Goal: Information Seeking & Learning: Learn about a topic

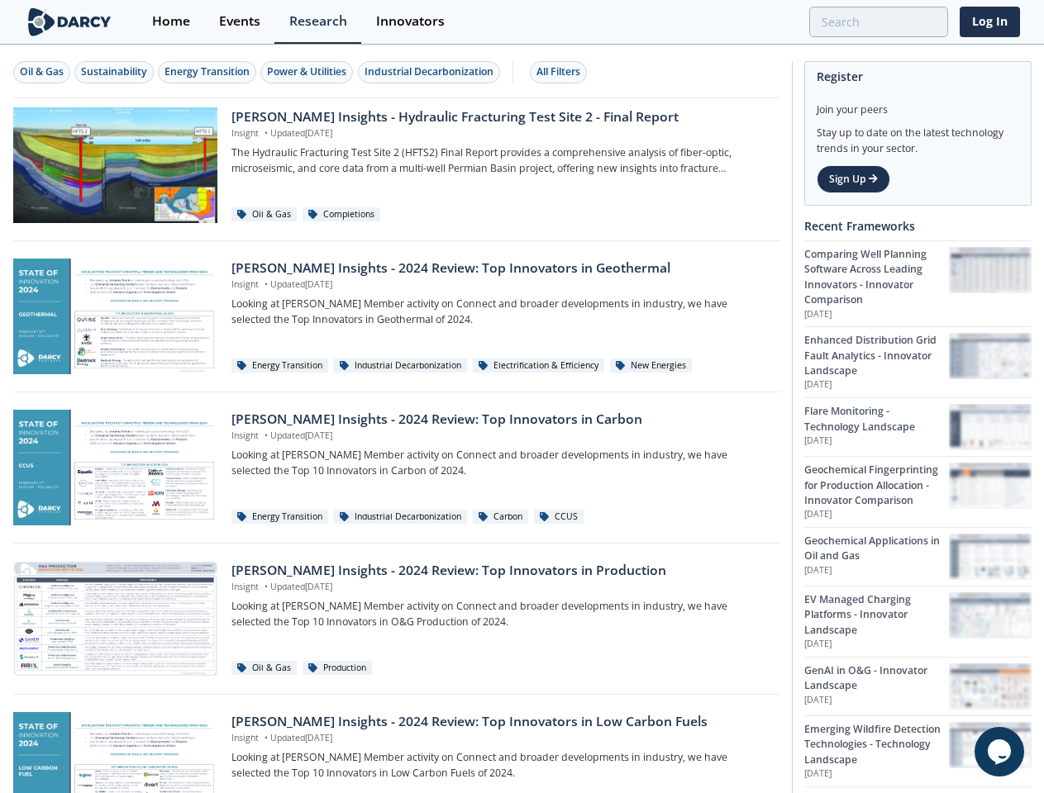
click at [42, 72] on div "Oil & Gas" at bounding box center [42, 71] width 44 height 15
click at [115, 72] on div "Sustainability" at bounding box center [114, 71] width 66 height 15
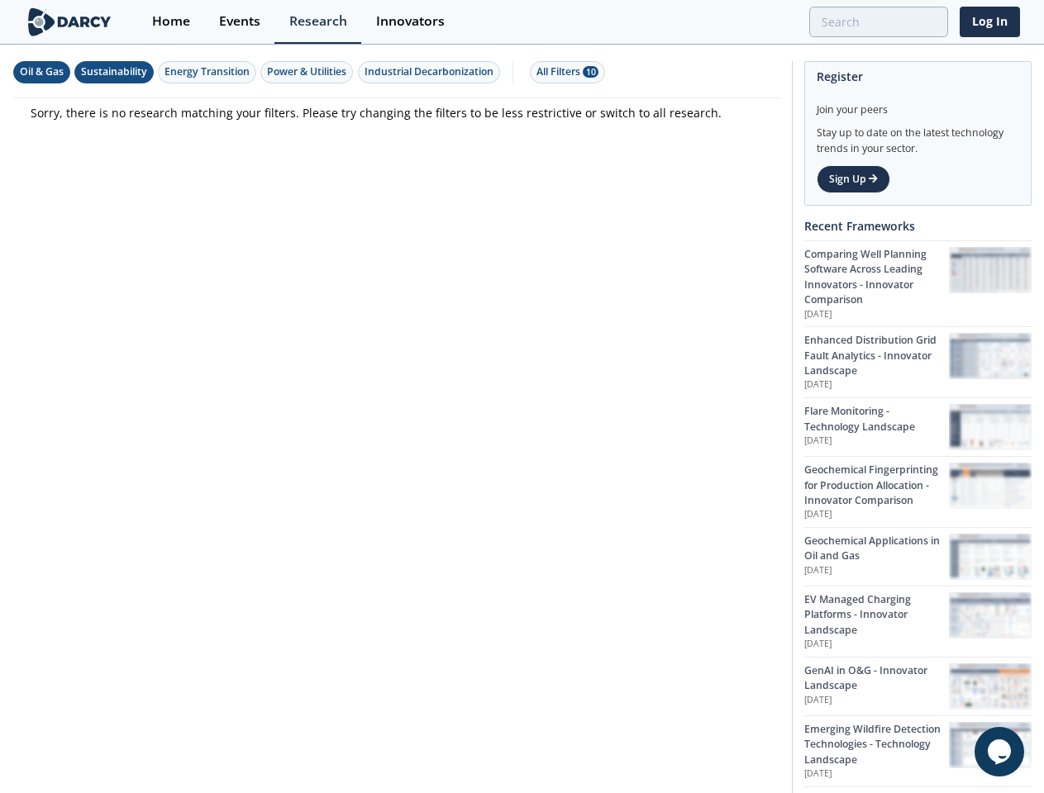
click at [208, 72] on div "Energy Transition" at bounding box center [206, 71] width 85 height 15
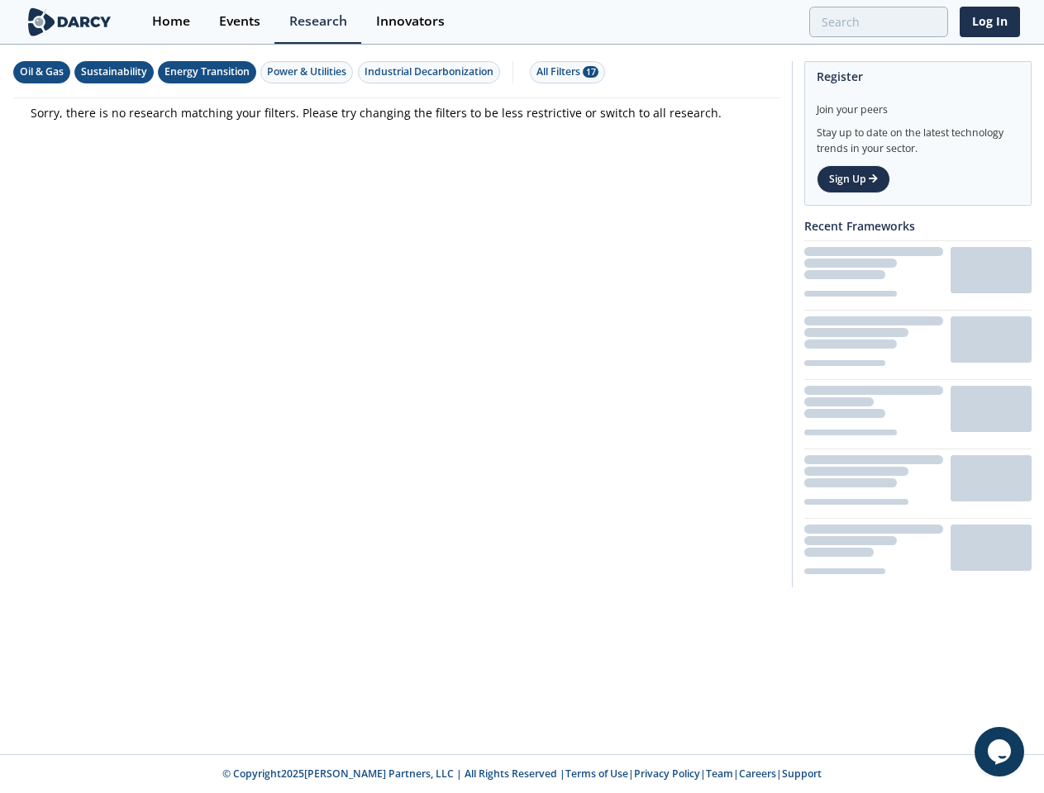
click at [309, 72] on div "Power & Utilities" at bounding box center [306, 71] width 79 height 15
